Goal: Task Accomplishment & Management: Use online tool/utility

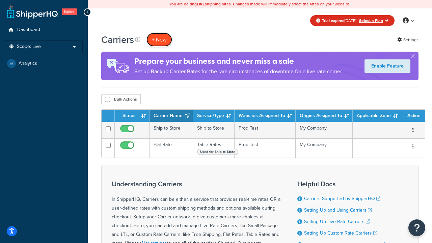
click at [159, 33] on button "+ New" at bounding box center [160, 40] width 26 height 14
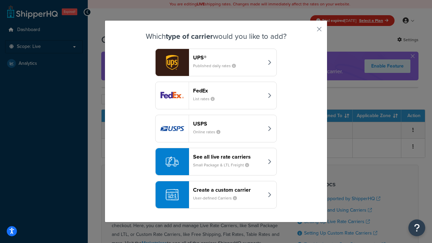
scroll to position [33, 0]
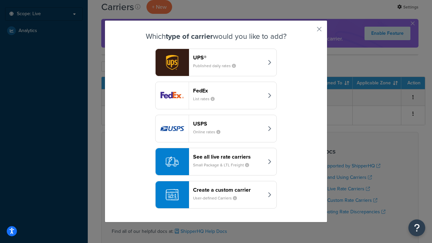
click at [216, 195] on div "Create a custom carrier User-defined Carriers" at bounding box center [228, 195] width 71 height 16
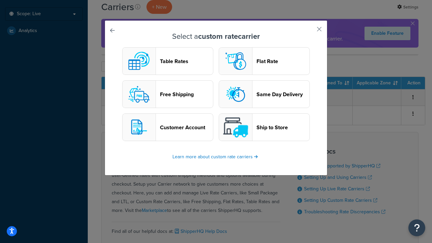
click at [168, 61] on header "Table Rates" at bounding box center [186, 61] width 53 height 6
